Goal: Task Accomplishment & Management: Use online tool/utility

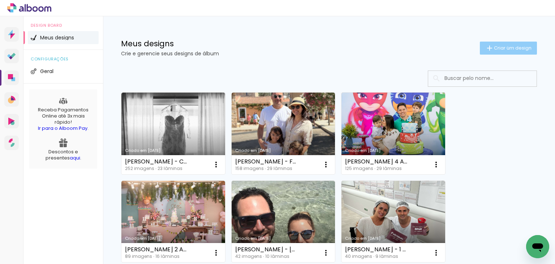
click at [502, 47] on span "Criar um design" at bounding box center [513, 48] width 38 height 5
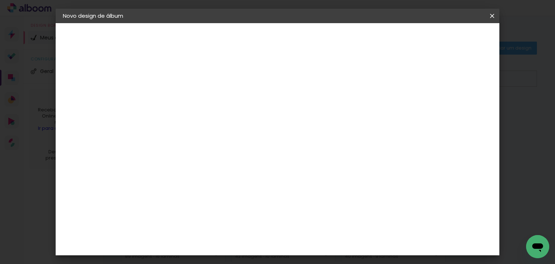
click at [181, 93] on input at bounding box center [181, 96] width 0 height 11
type input "THAIS - [PERSON_NAME]"
click at [255, 42] on paper-button "Avançar" at bounding box center [237, 38] width 35 height 12
click at [194, 202] on div "Go image" at bounding box center [185, 208] width 18 height 12
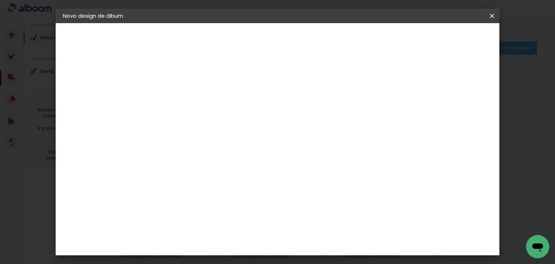
click at [316, 43] on paper-button "Avançar" at bounding box center [298, 38] width 35 height 12
click at [209, 120] on input "text" at bounding box center [195, 125] width 28 height 11
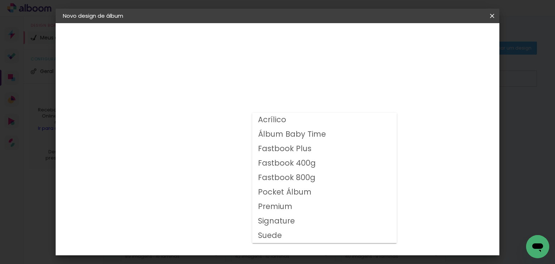
click at [0, 0] on slot "Fastbook 400g" at bounding box center [0, 0] width 0 height 0
type input "Fastbook 400g"
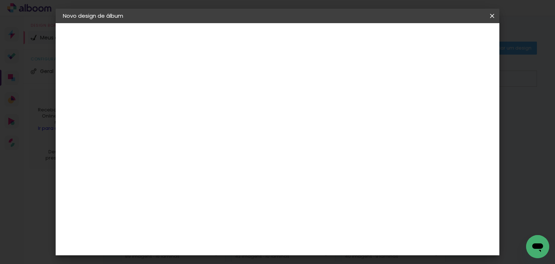
scroll to position [217, 0]
click at [230, 140] on span "25 × 25" at bounding box center [213, 149] width 34 height 19
click at [0, 0] on slot "Avançar" at bounding box center [0, 0] width 0 height 0
click at [0, 0] on slot "Mostrar sangria" at bounding box center [0, 0] width 0 height 0
type paper-checkbox "on"
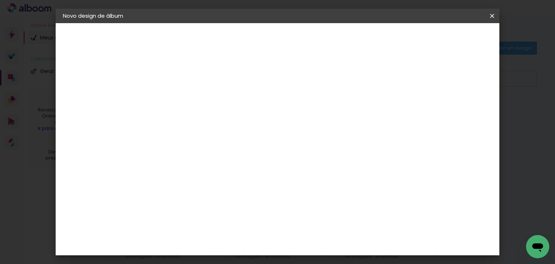
click at [379, 39] on span "Iniciar design" at bounding box center [362, 38] width 33 height 5
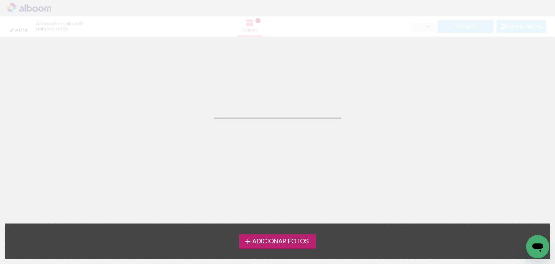
click at [293, 238] on span "Adicionar Fotos" at bounding box center [280, 241] width 57 height 7
click at [0, 0] on input "file" at bounding box center [0, 0] width 0 height 0
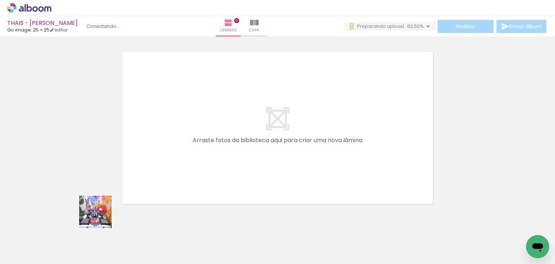
drag, startPoint x: 82, startPoint y: 239, endPoint x: 278, endPoint y: 99, distance: 240.6
click at [278, 99] on quentale-workspace at bounding box center [277, 132] width 555 height 264
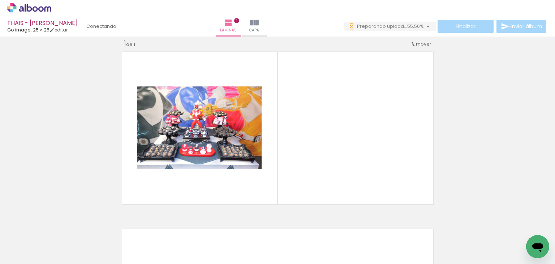
drag, startPoint x: 82, startPoint y: 240, endPoint x: 254, endPoint y: 146, distance: 195.7
click at [253, 143] on quentale-workspace at bounding box center [277, 132] width 555 height 264
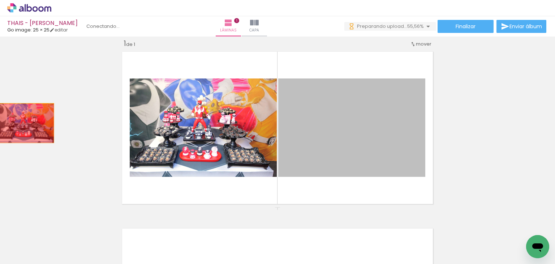
drag, startPoint x: 87, startPoint y: 123, endPoint x: 22, endPoint y: 123, distance: 65.4
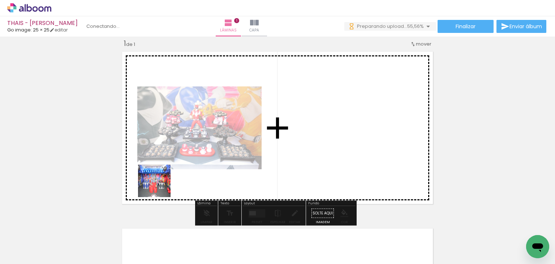
drag, startPoint x: 160, startPoint y: 186, endPoint x: 215, endPoint y: 139, distance: 72.8
click at [215, 139] on quentale-workspace at bounding box center [277, 132] width 555 height 264
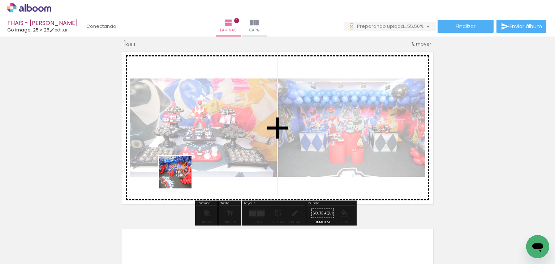
drag, startPoint x: 153, startPoint y: 237, endPoint x: 207, endPoint y: 153, distance: 100.1
click at [207, 153] on quentale-workspace at bounding box center [277, 132] width 555 height 264
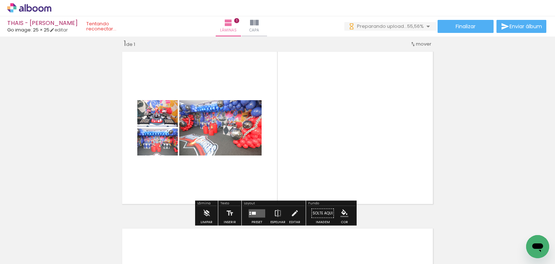
click at [252, 212] on div at bounding box center [254, 212] width 4 height 3
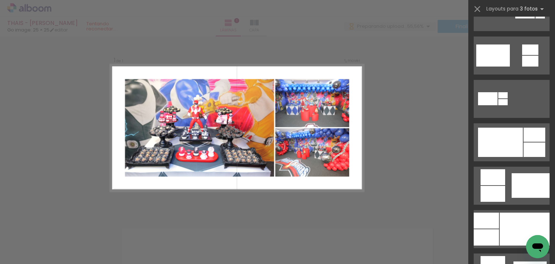
scroll to position [325, 0]
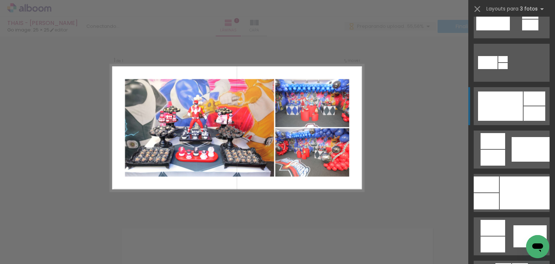
click at [502, 106] on div at bounding box center [500, 105] width 45 height 29
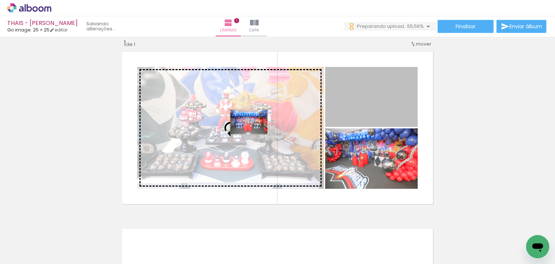
drag, startPoint x: 379, startPoint y: 84, endPoint x: 246, endPoint y: 121, distance: 138.5
click at [0, 0] on slot at bounding box center [0, 0] width 0 height 0
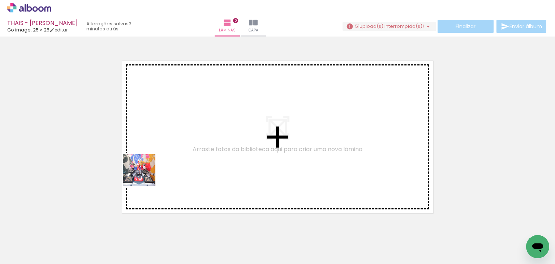
drag, startPoint x: 73, startPoint y: 248, endPoint x: 253, endPoint y: 79, distance: 246.5
click at [243, 86] on quentale-workspace at bounding box center [277, 132] width 555 height 264
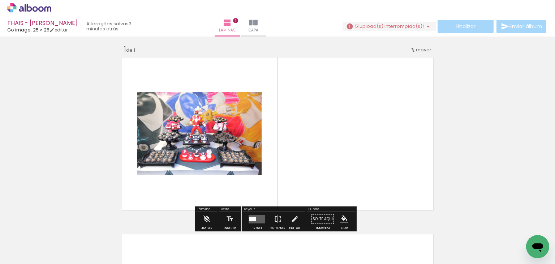
scroll to position [9, 0]
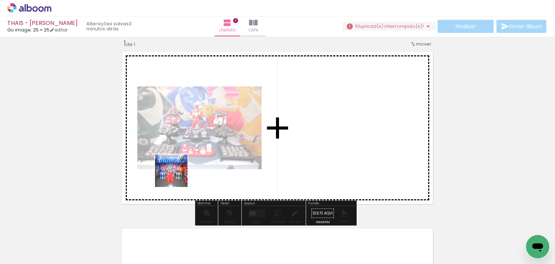
drag, startPoint x: 113, startPoint y: 238, endPoint x: 172, endPoint y: 193, distance: 74.7
click at [177, 176] on quentale-workspace at bounding box center [277, 132] width 555 height 264
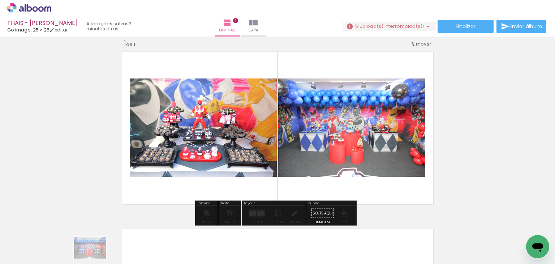
drag, startPoint x: 129, startPoint y: 235, endPoint x: 95, endPoint y: 258, distance: 40.9
click at [59, 258] on iron-horizontal-list at bounding box center [52, 241] width 14 height 45
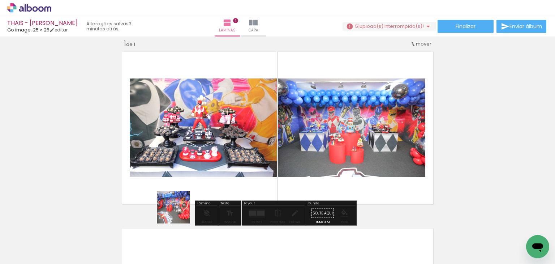
drag, startPoint x: 156, startPoint y: 243, endPoint x: 323, endPoint y: 80, distance: 233.6
click at [312, 89] on quentale-workspace at bounding box center [277, 132] width 555 height 264
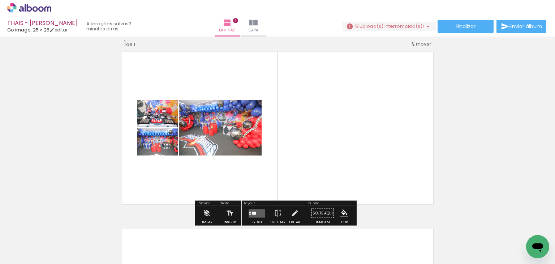
click at [249, 210] on quentale-layouter at bounding box center [257, 213] width 17 height 8
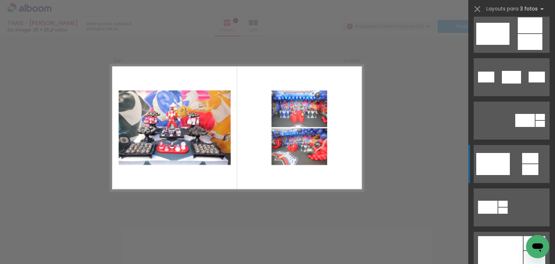
scroll to position [289, 0]
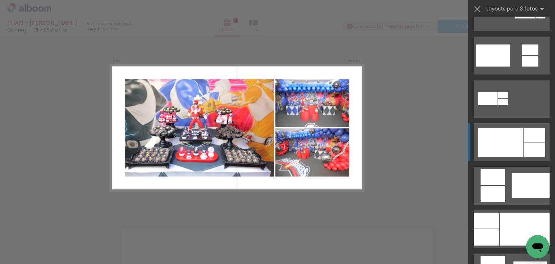
click at [516, 141] on div at bounding box center [500, 142] width 45 height 29
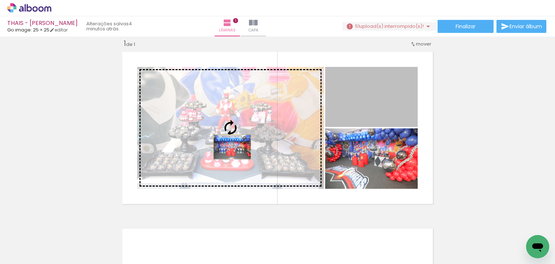
drag, startPoint x: 406, startPoint y: 107, endPoint x: 229, endPoint y: 146, distance: 180.6
click at [0, 0] on slot at bounding box center [0, 0] width 0 height 0
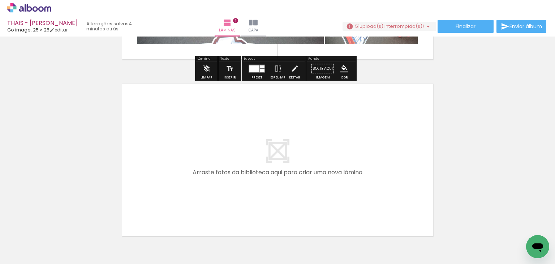
drag, startPoint x: 201, startPoint y: 239, endPoint x: 203, endPoint y: 190, distance: 48.8
click at [203, 190] on quentale-workspace at bounding box center [277, 132] width 555 height 264
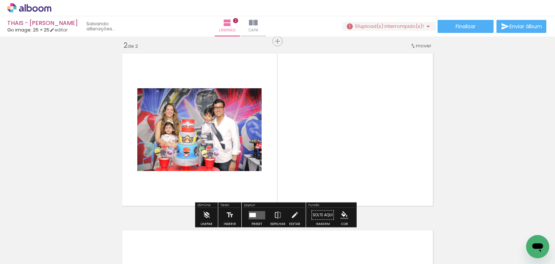
scroll to position [186, 0]
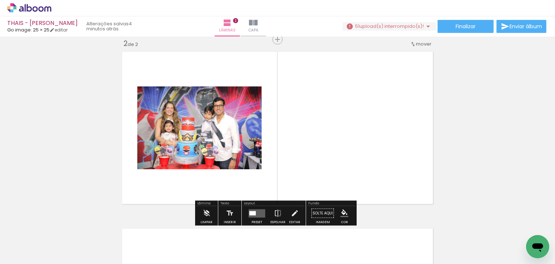
drag, startPoint x: 231, startPoint y: 246, endPoint x: 273, endPoint y: 173, distance: 84.2
click at [273, 173] on quentale-workspace at bounding box center [277, 132] width 555 height 264
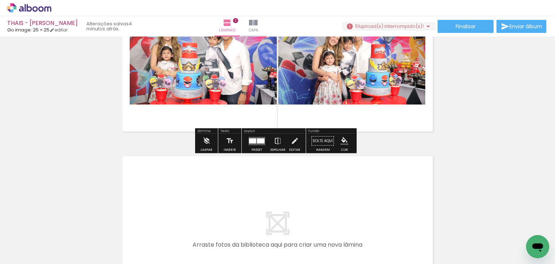
scroll to position [294, 0]
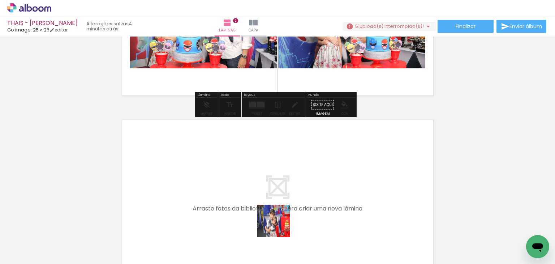
drag, startPoint x: 279, startPoint y: 226, endPoint x: 282, endPoint y: 170, distance: 56.1
click at [282, 170] on quentale-workspace at bounding box center [277, 132] width 555 height 264
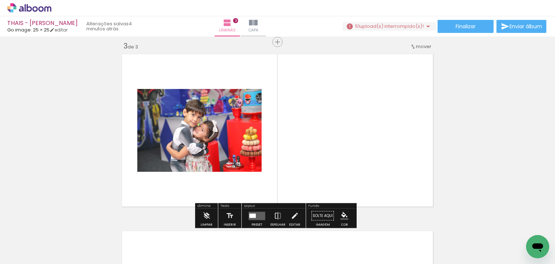
scroll to position [363, 0]
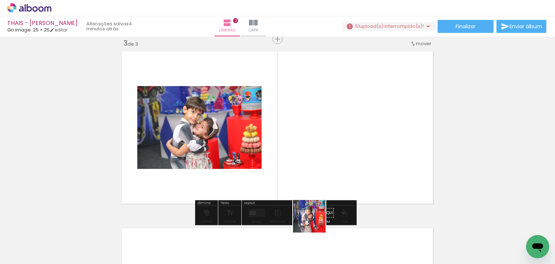
drag, startPoint x: 315, startPoint y: 222, endPoint x: 332, endPoint y: 182, distance: 43.5
click at [315, 167] on quentale-workspace at bounding box center [277, 132] width 555 height 264
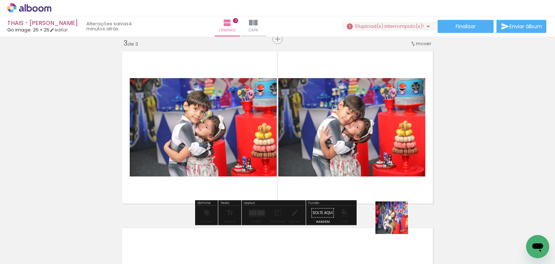
drag, startPoint x: 399, startPoint y: 228, endPoint x: 369, endPoint y: 185, distance: 52.4
click at [369, 185] on quentale-workspace at bounding box center [277, 132] width 555 height 264
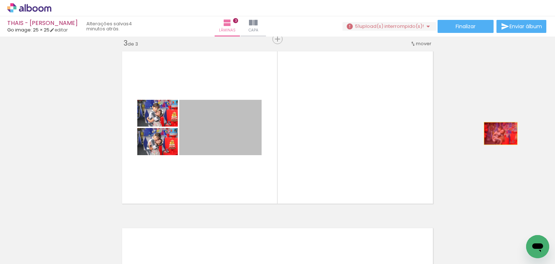
drag, startPoint x: 241, startPoint y: 143, endPoint x: 495, endPoint y: 135, distance: 254.2
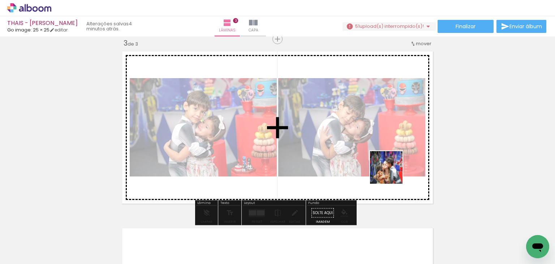
drag, startPoint x: 442, startPoint y: 236, endPoint x: 387, endPoint y: 169, distance: 86.5
click at [387, 169] on quentale-workspace at bounding box center [277, 132] width 555 height 264
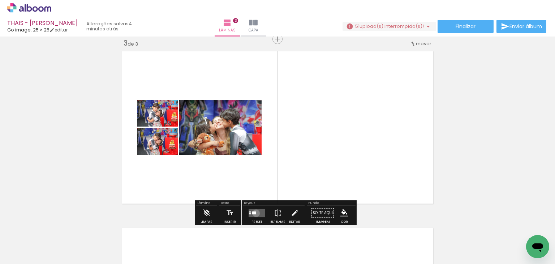
click at [254, 213] on quentale-layouter at bounding box center [257, 213] width 17 height 8
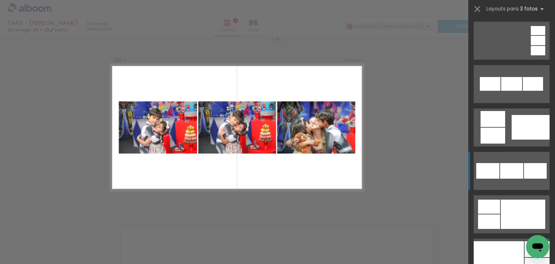
scroll to position [651, 0]
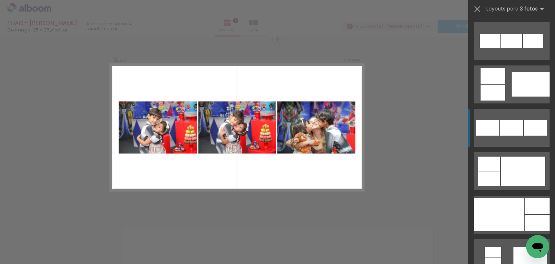
click at [506, 138] on quentale-layouter at bounding box center [512, 128] width 76 height 38
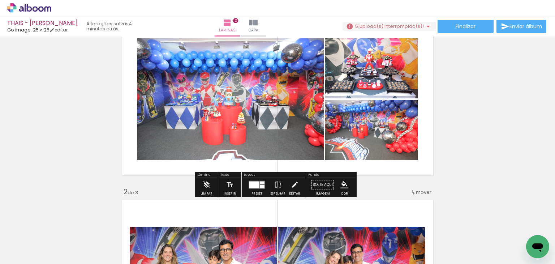
scroll to position [74, 0]
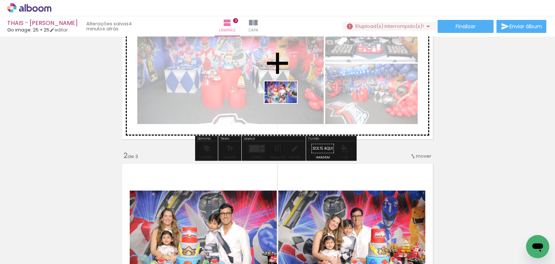
drag, startPoint x: 260, startPoint y: 201, endPoint x: 286, endPoint y: 103, distance: 101.3
click at [286, 103] on quentale-workspace at bounding box center [277, 132] width 555 height 264
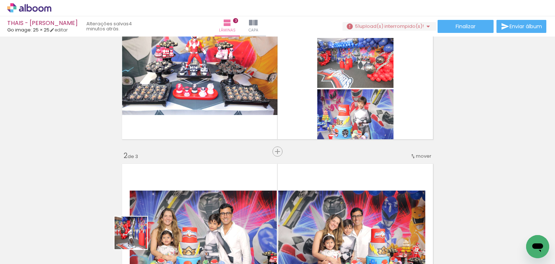
click at [135, 238] on div at bounding box center [117, 240] width 36 height 24
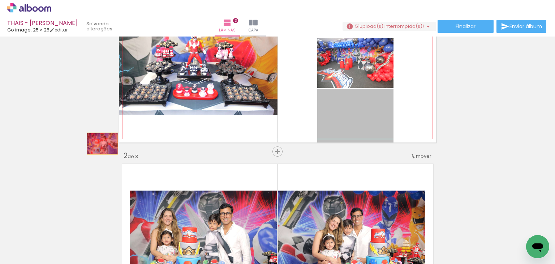
drag, startPoint x: 343, startPoint y: 107, endPoint x: 100, endPoint y: 143, distance: 245.9
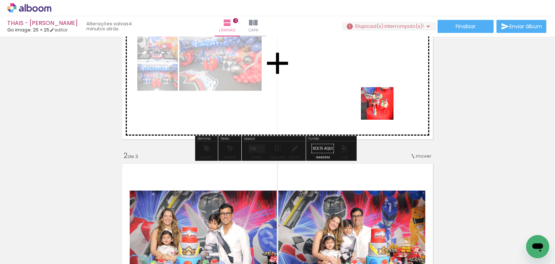
drag, startPoint x: 403, startPoint y: 236, endPoint x: 379, endPoint y: 93, distance: 145.5
click at [379, 93] on quentale-workspace at bounding box center [277, 132] width 555 height 264
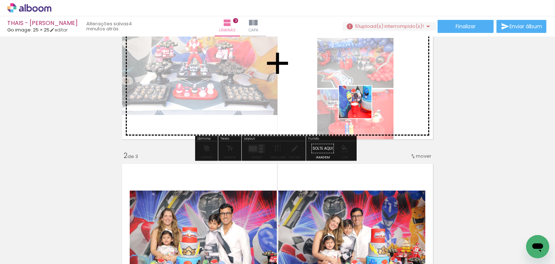
drag, startPoint x: 361, startPoint y: 132, endPoint x: 361, endPoint y: 107, distance: 24.9
click at [361, 107] on quentale-workspace at bounding box center [277, 132] width 555 height 264
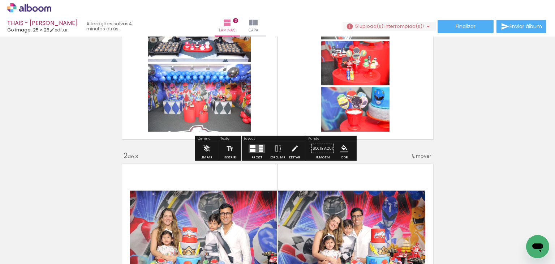
drag, startPoint x: 444, startPoint y: 228, endPoint x: 383, endPoint y: 103, distance: 139.6
click at [374, 95] on quentale-workspace at bounding box center [277, 132] width 555 height 264
drag, startPoint x: 439, startPoint y: 213, endPoint x: 391, endPoint y: 48, distance: 172.1
click at [391, 48] on quentale-workspace at bounding box center [277, 132] width 555 height 264
click at [424, 29] on iron-icon at bounding box center [428, 26] width 9 height 9
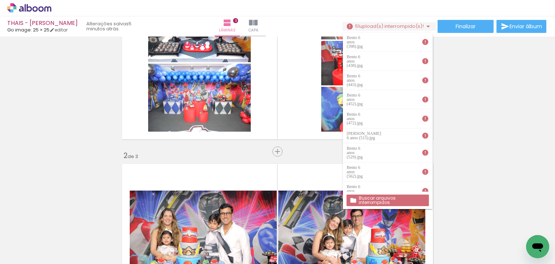
click at [0, 0] on slot "Buscar arquivos interrompidos" at bounding box center [0, 0] width 0 height 0
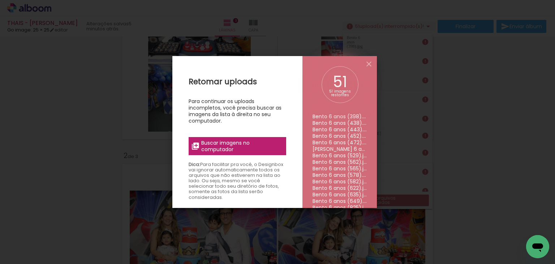
click at [230, 144] on span "Buscar imagens no computador" at bounding box center [241, 145] width 81 height 13
click at [0, 0] on input "file" at bounding box center [0, 0] width 0 height 0
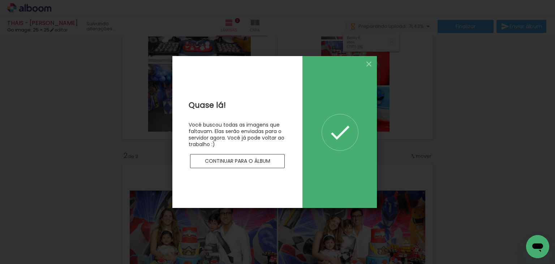
click at [0, 0] on slot "Continuar para o álbum" at bounding box center [0, 0] width 0 height 0
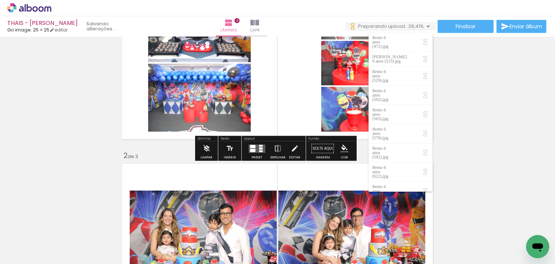
scroll to position [0, 0]
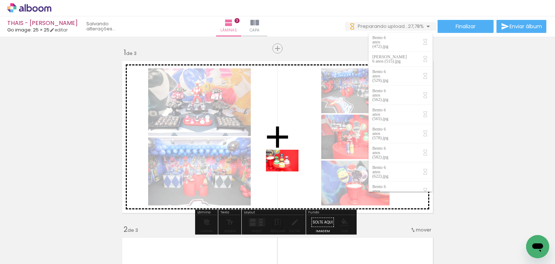
drag, startPoint x: 428, startPoint y: 221, endPoint x: 288, endPoint y: 172, distance: 148.6
click at [288, 172] on quentale-workspace at bounding box center [277, 132] width 555 height 264
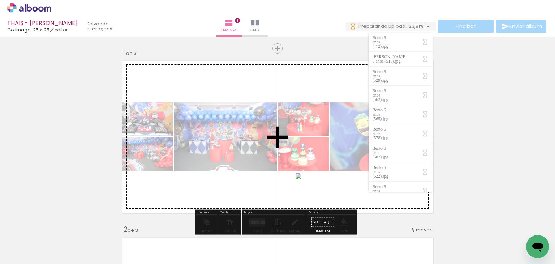
drag, startPoint x: 345, startPoint y: 187, endPoint x: 314, endPoint y: 194, distance: 32.2
click at [314, 194] on quentale-workspace at bounding box center [277, 132] width 555 height 264
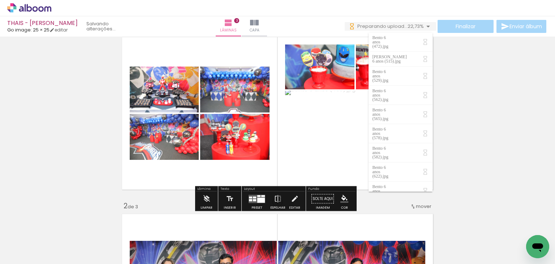
scroll to position [36, 0]
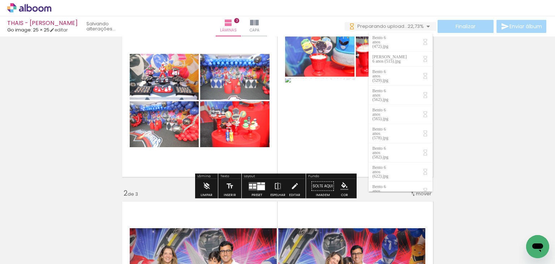
click at [256, 190] on div at bounding box center [257, 186] width 20 height 14
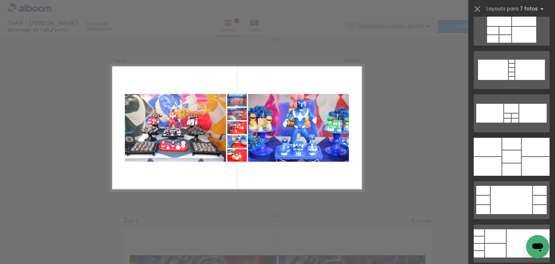
scroll to position [614, 0]
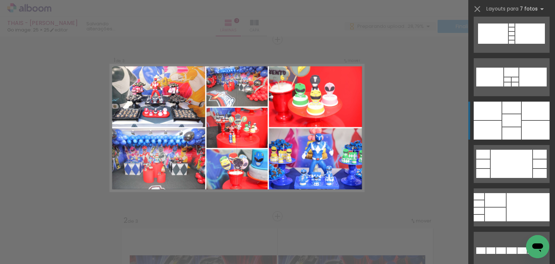
click at [516, 115] on div at bounding box center [511, 120] width 19 height 12
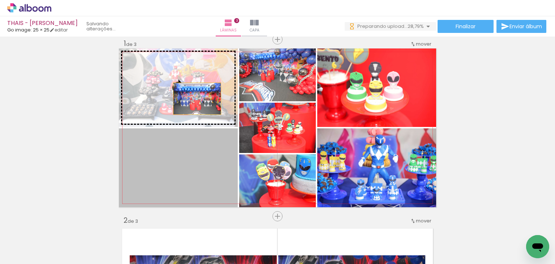
drag, startPoint x: 196, startPoint y: 174, endPoint x: 194, endPoint y: 98, distance: 75.9
click at [0, 0] on slot at bounding box center [0, 0] width 0 height 0
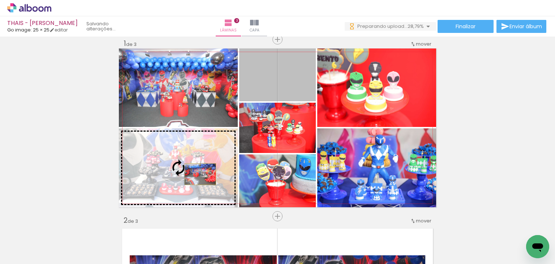
drag, startPoint x: 258, startPoint y: 124, endPoint x: 198, endPoint y: 174, distance: 78.2
click at [0, 0] on slot at bounding box center [0, 0] width 0 height 0
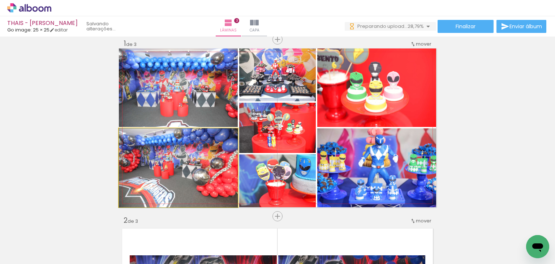
drag, startPoint x: 180, startPoint y: 164, endPoint x: 182, endPoint y: 177, distance: 14.0
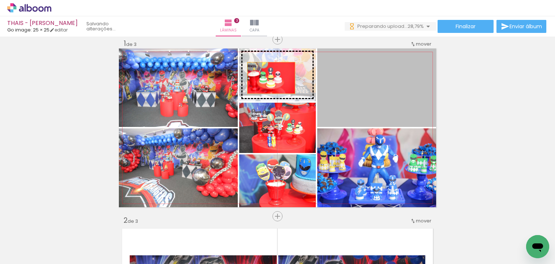
drag, startPoint x: 376, startPoint y: 87, endPoint x: 265, endPoint y: 77, distance: 111.1
click at [0, 0] on slot at bounding box center [0, 0] width 0 height 0
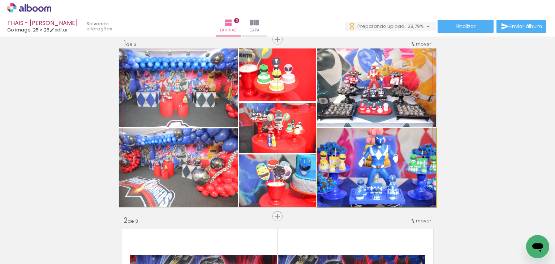
drag, startPoint x: 406, startPoint y: 160, endPoint x: 403, endPoint y: 149, distance: 11.7
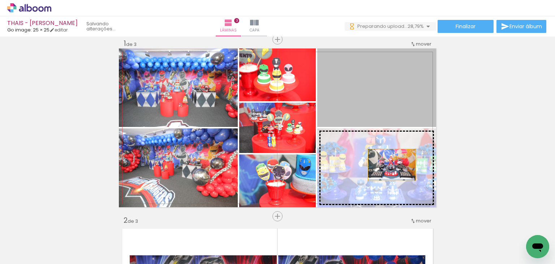
drag, startPoint x: 387, startPoint y: 96, endPoint x: 389, endPoint y: 168, distance: 71.9
click at [0, 0] on slot at bounding box center [0, 0] width 0 height 0
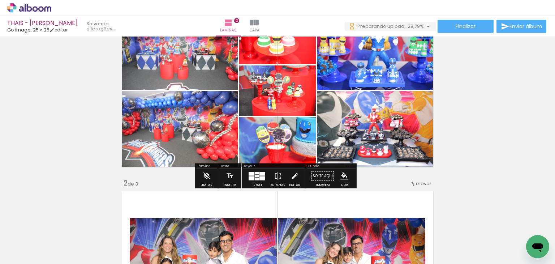
scroll to position [145, 0]
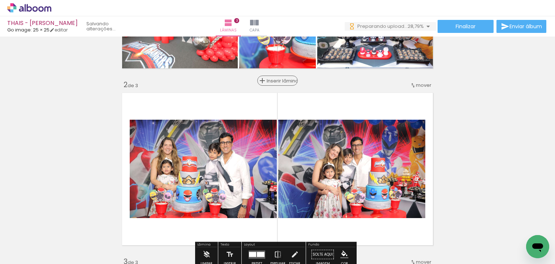
click at [270, 80] on span "Inserir lâmina" at bounding box center [281, 80] width 28 height 5
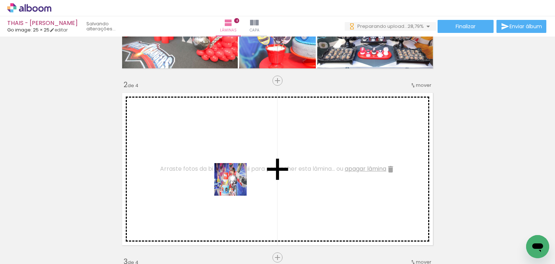
drag, startPoint x: 245, startPoint y: 233, endPoint x: 233, endPoint y: 177, distance: 57.3
click at [233, 177] on quentale-workspace at bounding box center [277, 132] width 555 height 264
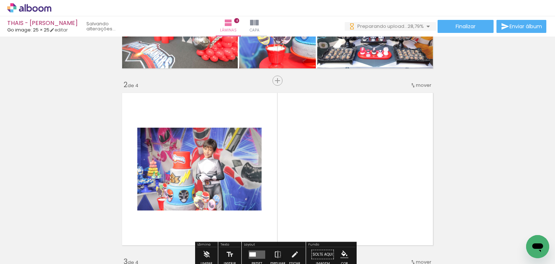
scroll to position [181, 0]
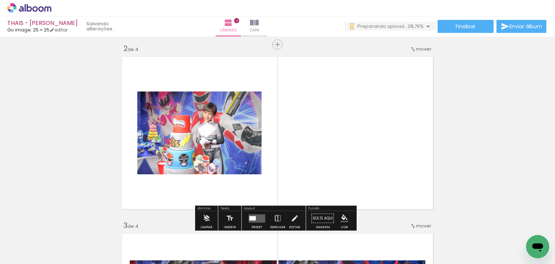
drag, startPoint x: 124, startPoint y: 239, endPoint x: 221, endPoint y: 181, distance: 112.4
click at [221, 181] on quentale-workspace at bounding box center [277, 132] width 555 height 264
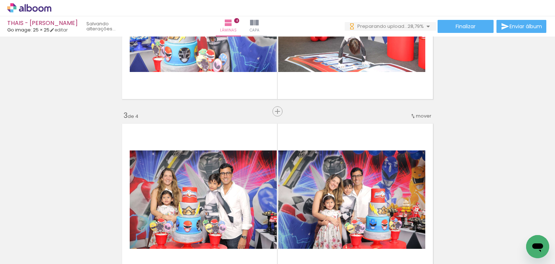
scroll to position [289, 0]
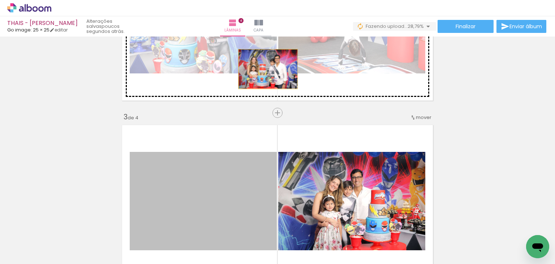
drag, startPoint x: 224, startPoint y: 179, endPoint x: 265, endPoint y: 69, distance: 117.8
click at [265, 69] on div "Inserir lâmina 1 de 4 Inserir lâmina 2 de 4 Inserir lâmina 3 de 4 Inserir lâmin…" at bounding box center [277, 192] width 555 height 884
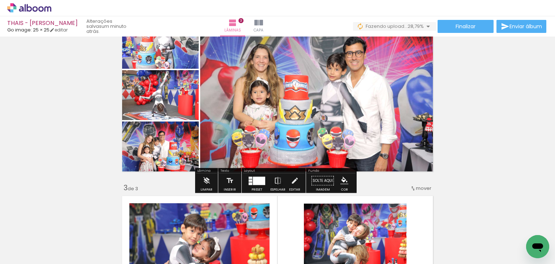
scroll to position [182, 0]
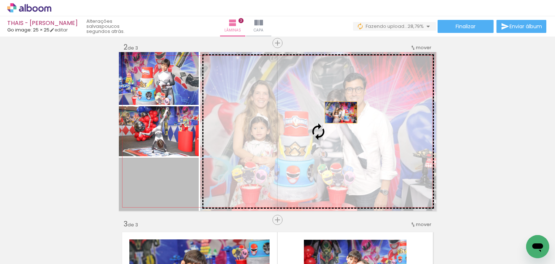
drag, startPoint x: 175, startPoint y: 189, endPoint x: 338, endPoint y: 112, distance: 180.3
click at [0, 0] on slot at bounding box center [0, 0] width 0 height 0
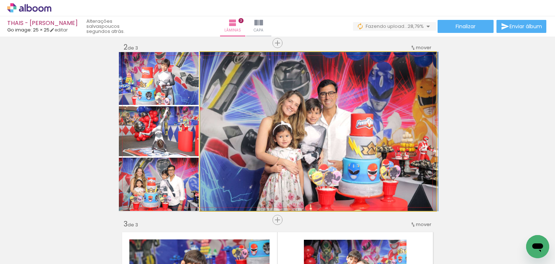
drag, startPoint x: 320, startPoint y: 150, endPoint x: 330, endPoint y: 138, distance: 16.1
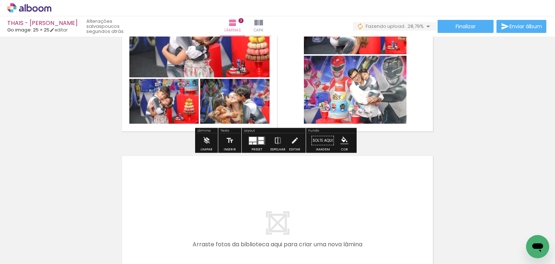
scroll to position [553, 0]
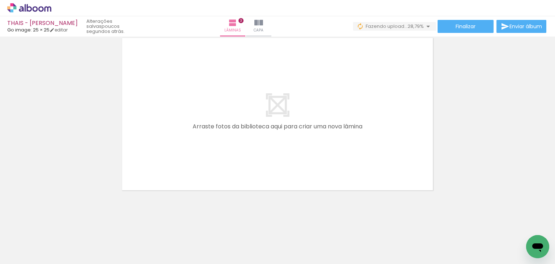
drag, startPoint x: 330, startPoint y: 242, endPoint x: 301, endPoint y: 173, distance: 74.8
click at [301, 173] on quentale-workspace at bounding box center [277, 132] width 555 height 264
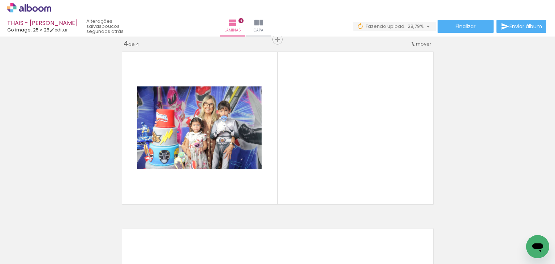
scroll to position [0, 2177]
drag, startPoint x: 292, startPoint y: 242, endPoint x: 315, endPoint y: 136, distance: 108.8
click at [315, 136] on quentale-workspace at bounding box center [277, 132] width 555 height 264
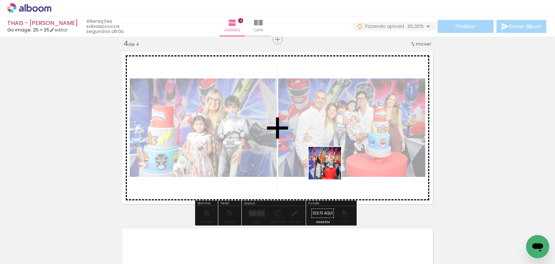
drag, startPoint x: 330, startPoint y: 174, endPoint x: 332, endPoint y: 164, distance: 10.0
click at [332, 164] on quentale-workspace at bounding box center [277, 132] width 555 height 264
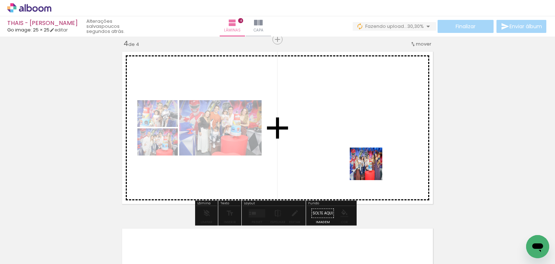
drag, startPoint x: 367, startPoint y: 197, endPoint x: 372, endPoint y: 169, distance: 28.2
click at [372, 169] on quentale-workspace at bounding box center [277, 132] width 555 height 264
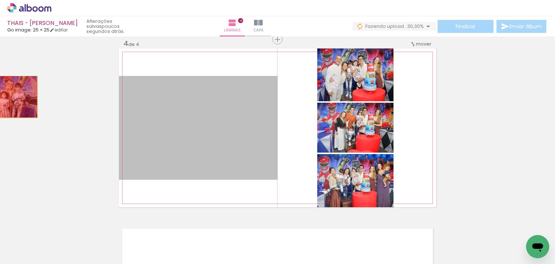
drag, startPoint x: 162, startPoint y: 126, endPoint x: 3, endPoint y: 96, distance: 161.8
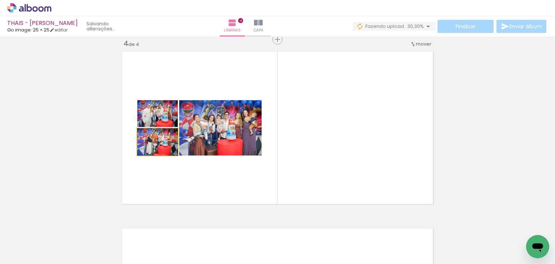
drag, startPoint x: 164, startPoint y: 138, endPoint x: 4, endPoint y: 121, distance: 161.0
type paper-slider "100"
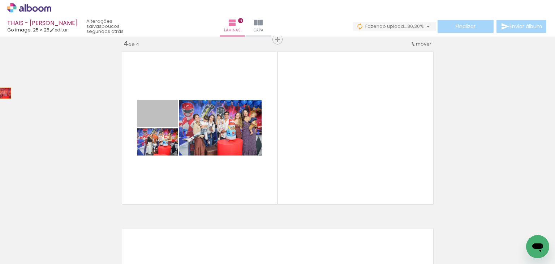
drag, startPoint x: 20, startPoint y: 91, endPoint x: 45, endPoint y: 109, distance: 30.7
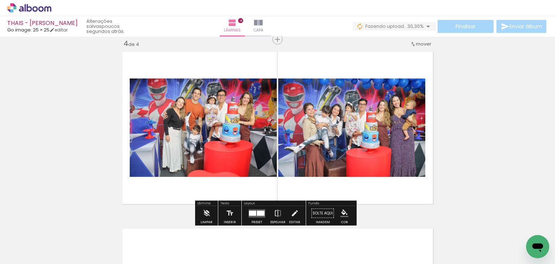
drag, startPoint x: 151, startPoint y: 125, endPoint x: 0, endPoint y: 133, distance: 151.3
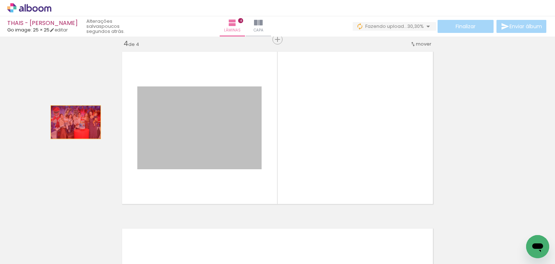
drag, startPoint x: 73, startPoint y: 122, endPoint x: 23, endPoint y: 133, distance: 51.0
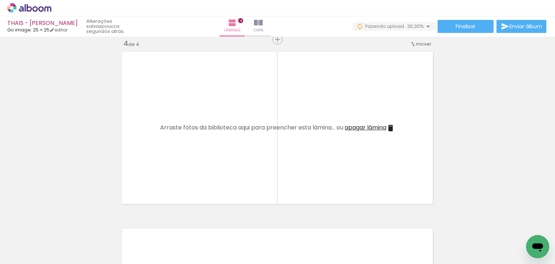
scroll to position [0, 515]
click at [27, 242] on input "Todas as fotos" at bounding box center [20, 242] width 27 height 6
click at [0, 0] on slot "Não utilizadas" at bounding box center [0, 0] width 0 height 0
type input "Não utilizadas"
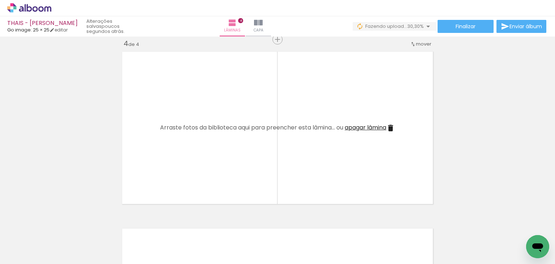
click at [90, 243] on div at bounding box center [73, 240] width 36 height 24
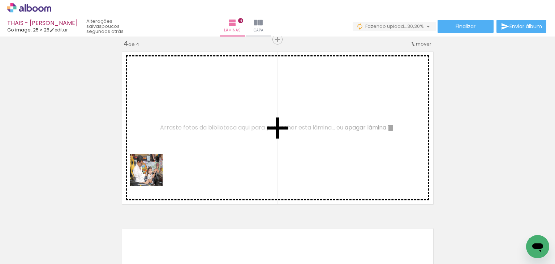
drag, startPoint x: 125, startPoint y: 243, endPoint x: 152, endPoint y: 175, distance: 73.1
click at [152, 175] on quentale-workspace at bounding box center [277, 132] width 555 height 264
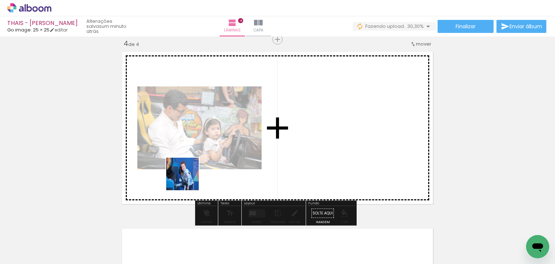
drag, startPoint x: 158, startPoint y: 209, endPoint x: 188, endPoint y: 179, distance: 42.4
click at [188, 179] on quentale-workspace at bounding box center [277, 132] width 555 height 264
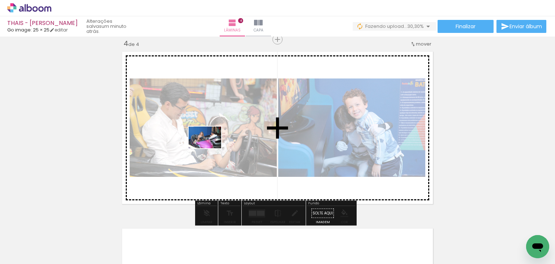
drag, startPoint x: 126, startPoint y: 245, endPoint x: 210, endPoint y: 148, distance: 128.8
click at [210, 148] on quentale-workspace at bounding box center [277, 132] width 555 height 264
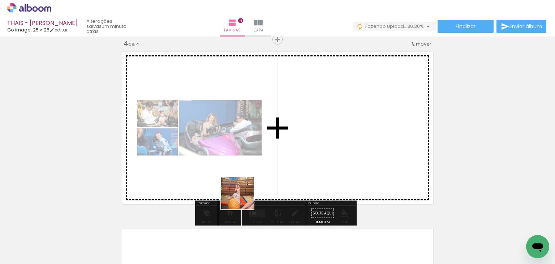
drag, startPoint x: 129, startPoint y: 245, endPoint x: 291, endPoint y: 167, distance: 180.4
click at [291, 167] on quentale-workspace at bounding box center [277, 132] width 555 height 264
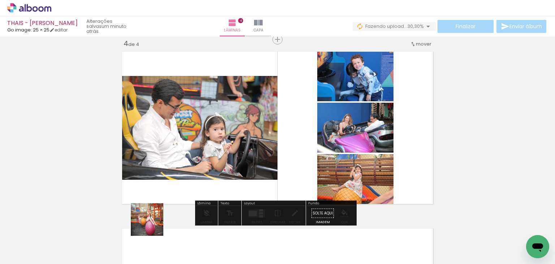
drag, startPoint x: 124, startPoint y: 240, endPoint x: 279, endPoint y: 164, distance: 172.0
click at [279, 164] on quentale-workspace at bounding box center [277, 132] width 555 height 264
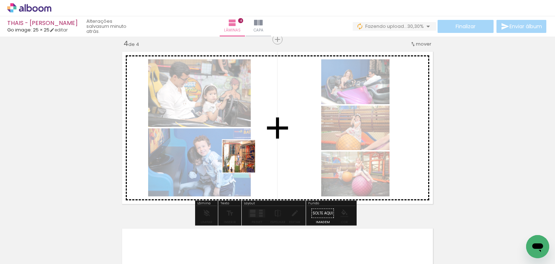
drag, startPoint x: 118, startPoint y: 243, endPoint x: 244, endPoint y: 162, distance: 150.4
click at [244, 162] on quentale-workspace at bounding box center [277, 132] width 555 height 264
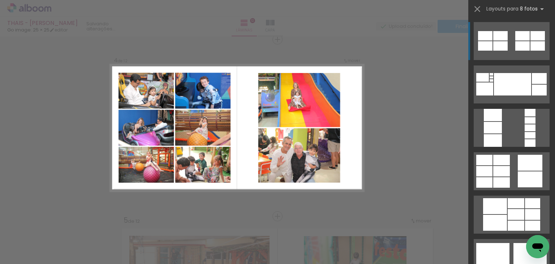
scroll to position [325, 0]
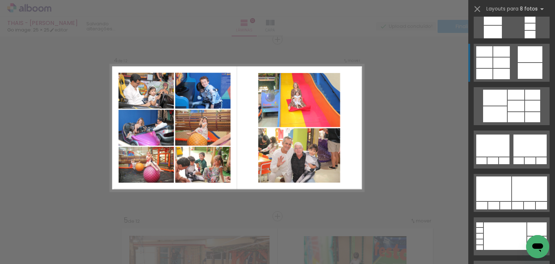
click at [506, 60] on div at bounding box center [501, 62] width 17 height 10
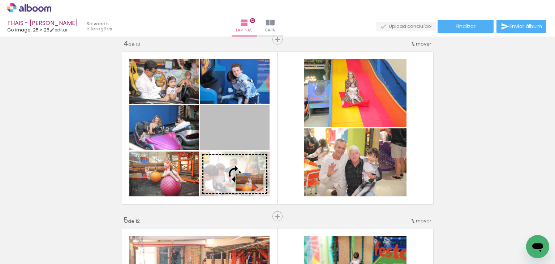
drag, startPoint x: 244, startPoint y: 154, endPoint x: 246, endPoint y: 182, distance: 28.2
click at [0, 0] on slot at bounding box center [0, 0] width 0 height 0
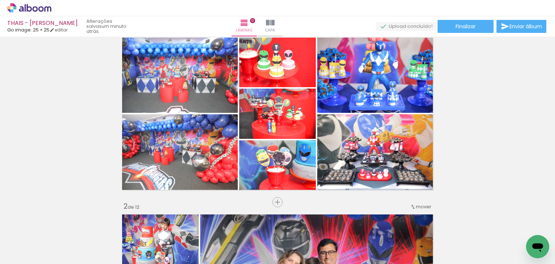
scroll to position [0, 0]
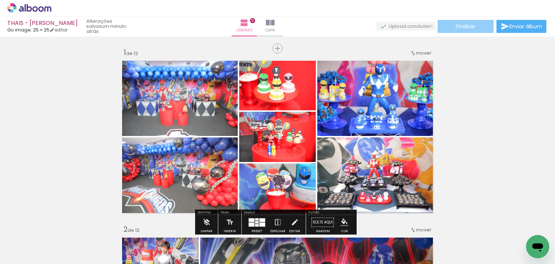
click at [464, 29] on span "Finalizar" at bounding box center [466, 26] width 20 height 5
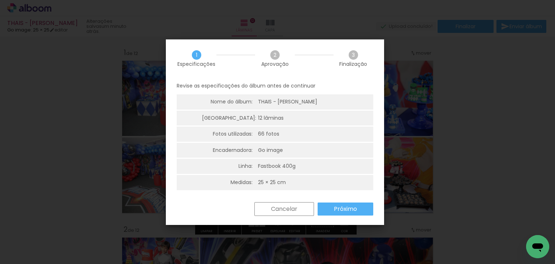
click at [0, 0] on slot "Próximo" at bounding box center [0, 0] width 0 height 0
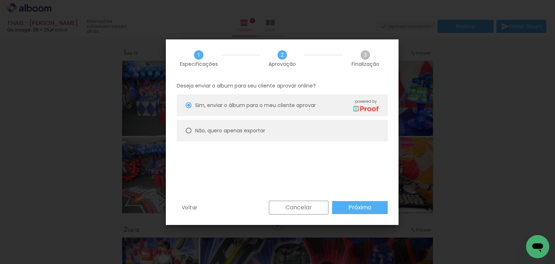
click at [240, 135] on paper-radio-button "Não, quero apenas exportar" at bounding box center [282, 131] width 211 height 22
type paper-radio-button "on"
click at [0, 0] on slot "Próximo" at bounding box center [0, 0] width 0 height 0
type input "Alta, 300 DPI"
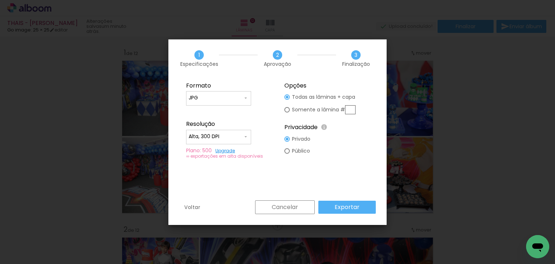
click at [0, 0] on slot "Exportar" at bounding box center [0, 0] width 0 height 0
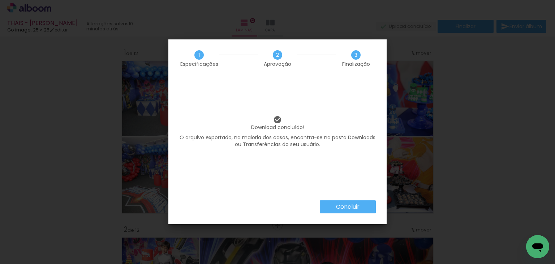
scroll to position [325, 0]
click at [335, 209] on paper-button "Concluir" at bounding box center [348, 206] width 56 height 13
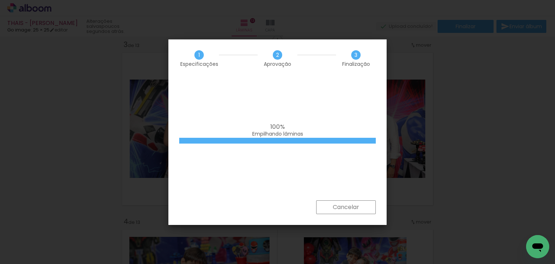
scroll to position [325, 0]
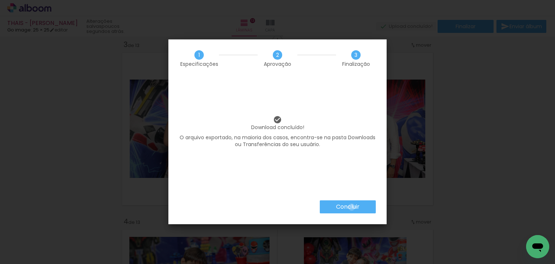
click at [0, 0] on slot "Concluir" at bounding box center [0, 0] width 0 height 0
